Goal: Task Accomplishment & Management: Use online tool/utility

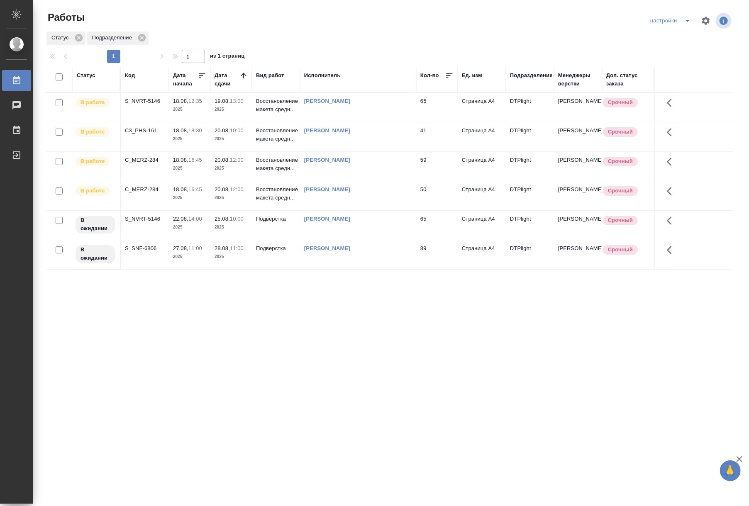
click at [530, 78] on div "Подразделение" at bounding box center [531, 75] width 43 height 8
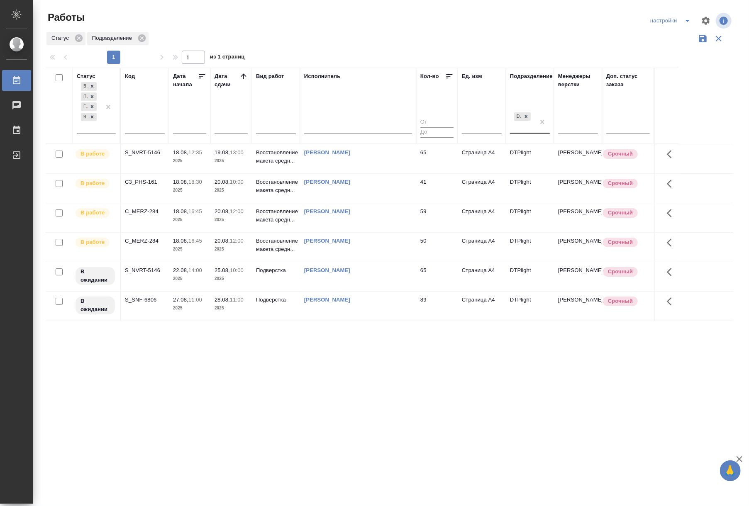
click at [526, 126] on div "DTPlight" at bounding box center [522, 122] width 25 height 22
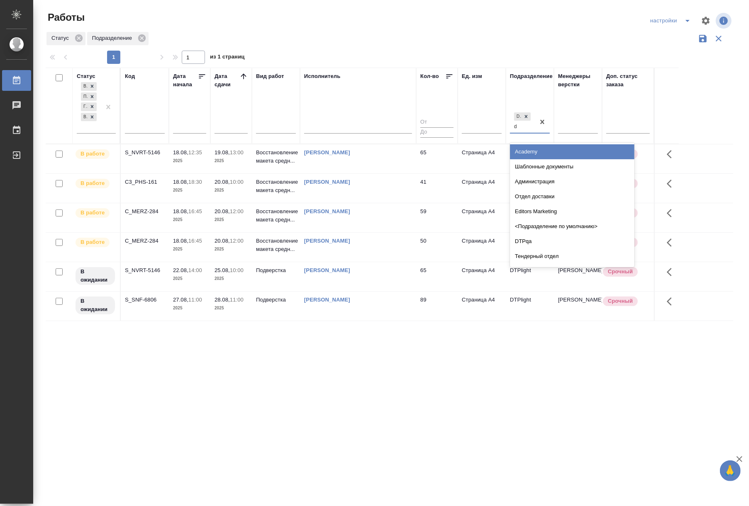
type input "dt"
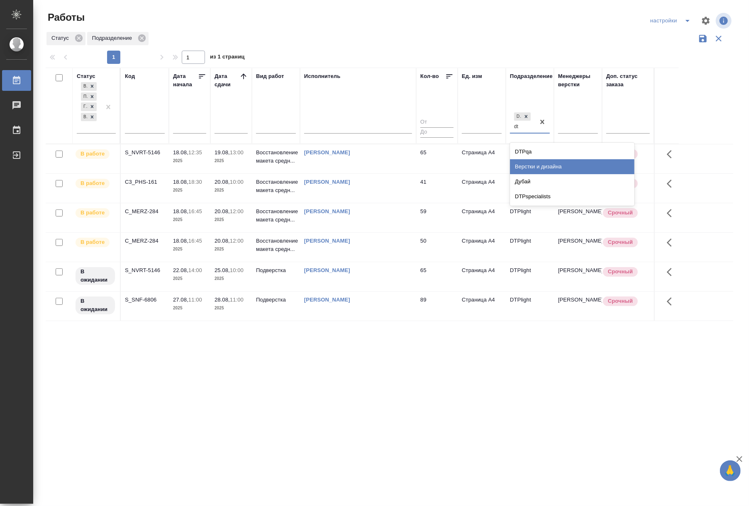
click at [528, 167] on div "Верстки и дизайна" at bounding box center [572, 166] width 124 height 15
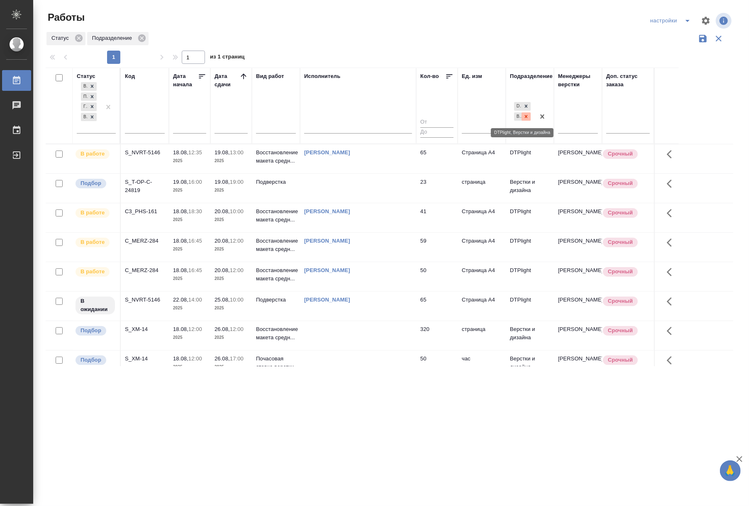
click at [525, 117] on icon at bounding box center [526, 117] width 6 height 6
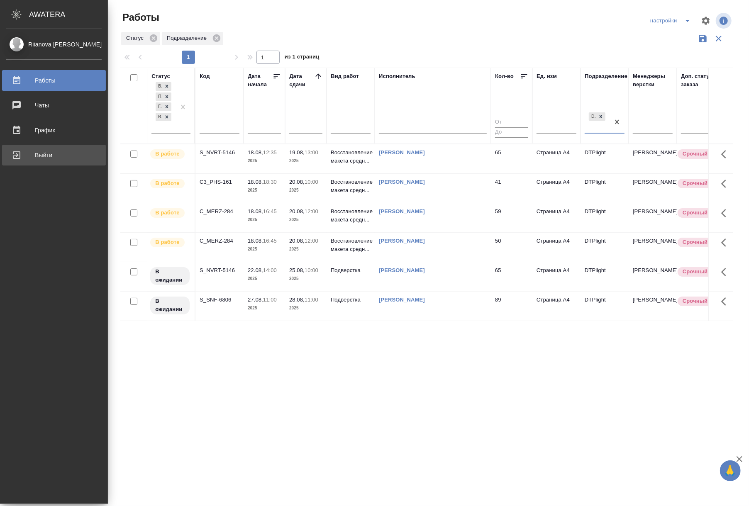
click at [12, 161] on link "Выйти" at bounding box center [54, 155] width 104 height 21
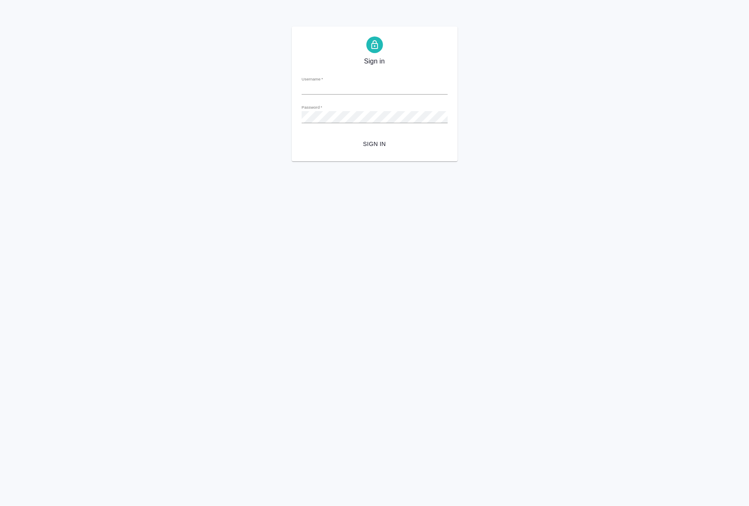
type input "[EMAIL_ADDRESS][DOMAIN_NAME]"
click at [368, 142] on span "Sign in" at bounding box center [374, 144] width 133 height 10
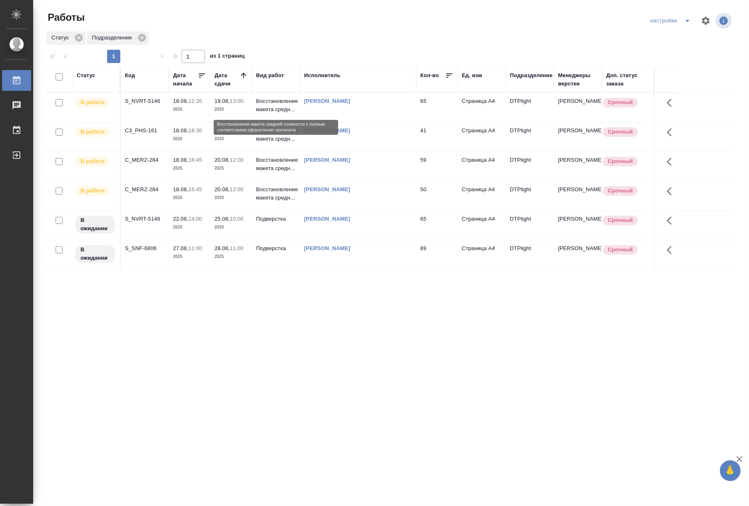
click at [272, 108] on p "Восстановление макета средн..." at bounding box center [276, 105] width 40 height 17
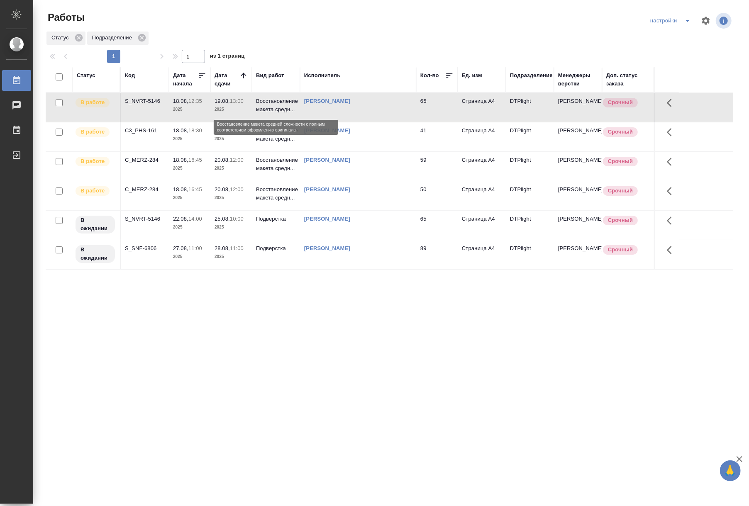
click at [272, 108] on p "Восстановление макета средн..." at bounding box center [276, 105] width 40 height 17
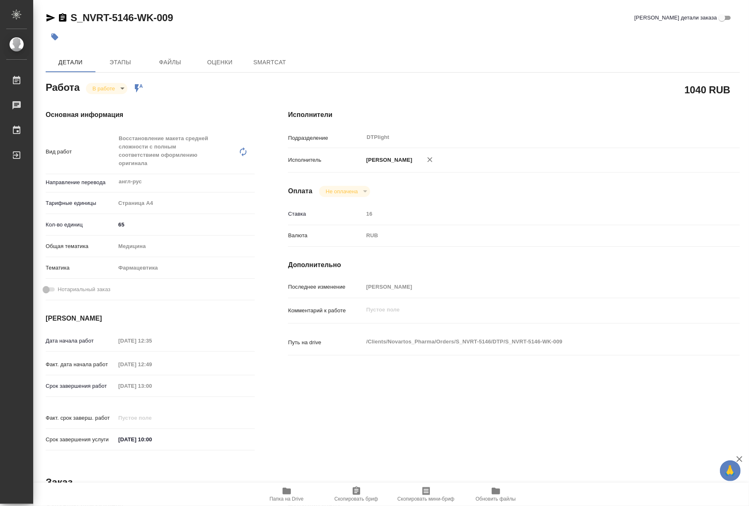
type textarea "x"
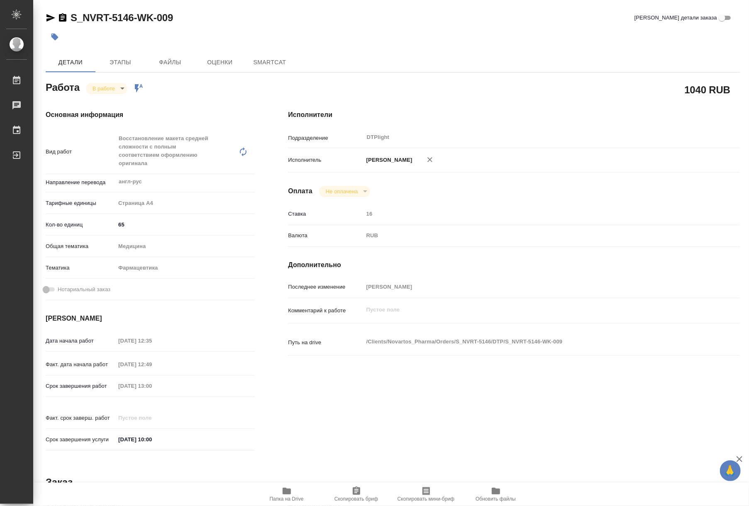
type textarea "x"
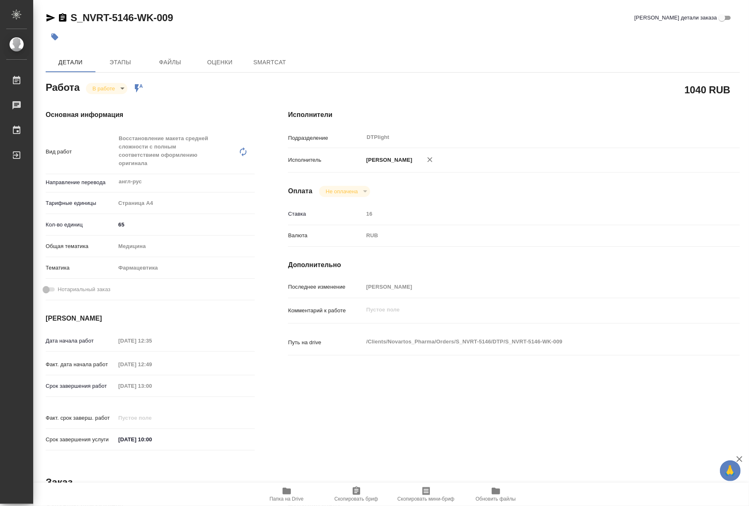
type textarea "x"
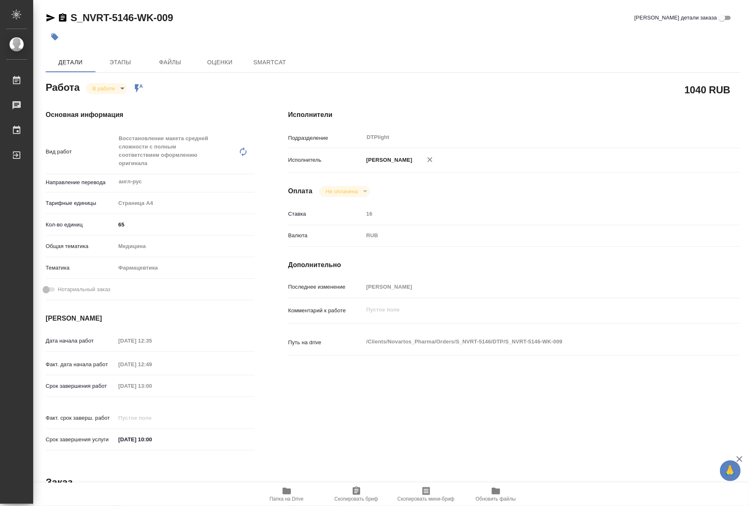
type textarea "x"
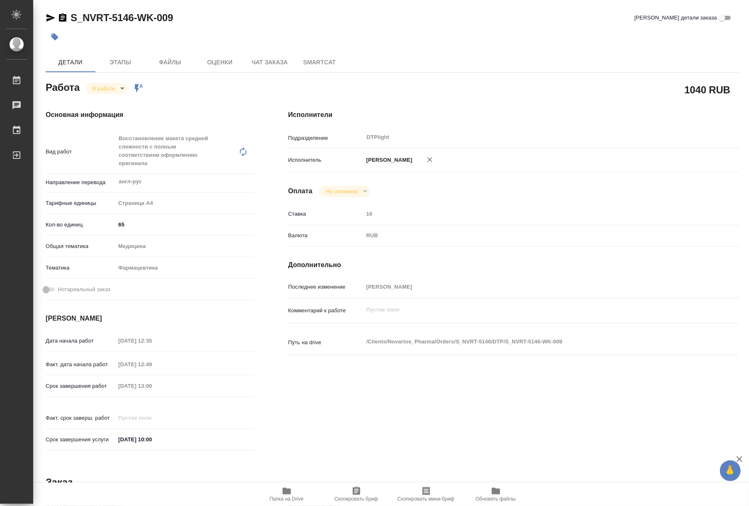
type textarea "x"
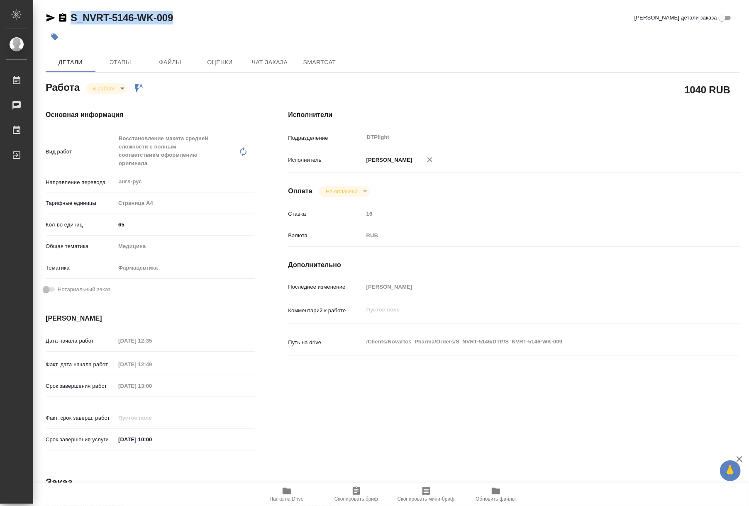
type textarea "x"
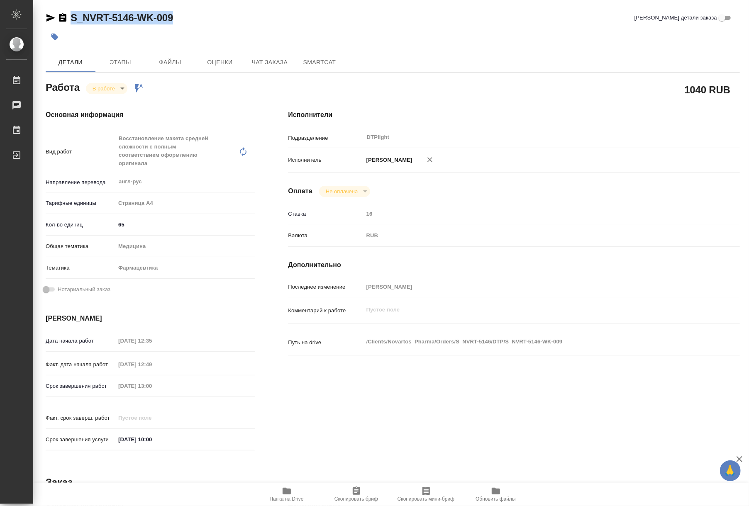
drag, startPoint x: 178, startPoint y: 21, endPoint x: 73, endPoint y: 25, distance: 105.5
click at [73, 25] on div "S_NVRT-5146-WK-009 Кратко детали заказа" at bounding box center [393, 19] width 694 height 17
copy link "S_NVRT-5146-WK-009"
click at [276, 499] on span "Папка на Drive" at bounding box center [287, 499] width 34 height 6
